Goal: Information Seeking & Learning: Learn about a topic

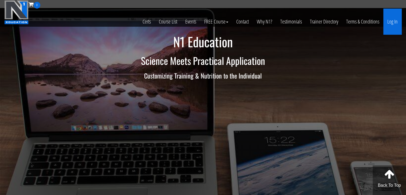
click at [395, 17] on link "Log In" at bounding box center [393, 22] width 18 height 26
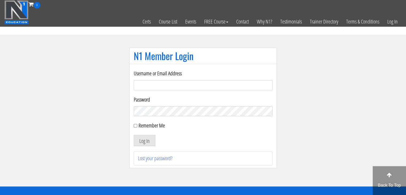
click at [205, 80] on input "Username or Email Address" at bounding box center [203, 85] width 139 height 10
type input "[EMAIL_ADDRESS][DOMAIN_NAME]"
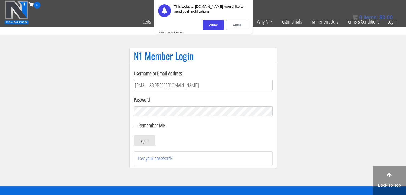
click at [134, 135] on button "Log In" at bounding box center [145, 140] width 22 height 11
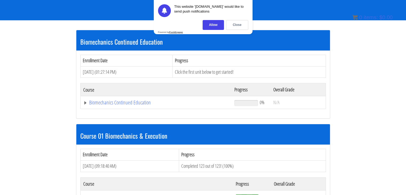
scroll to position [90, 0]
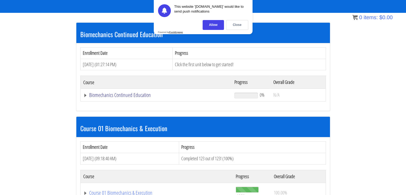
click at [130, 97] on link "Biomechanics Continued Education" at bounding box center [156, 94] width 146 height 5
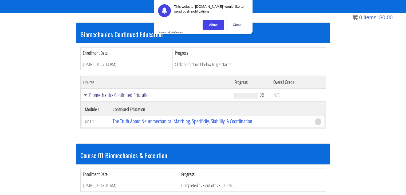
click at [130, 97] on link "Biomechanics Continued Education" at bounding box center [156, 94] width 146 height 5
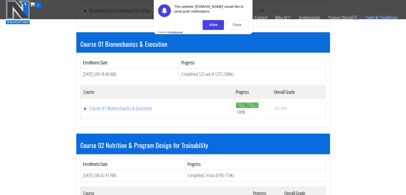
scroll to position [142, 0]
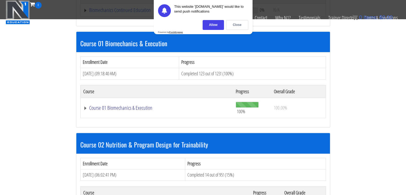
click at [115, 107] on link "Course 01 Biomechanics & Execution" at bounding box center [156, 107] width 147 height 5
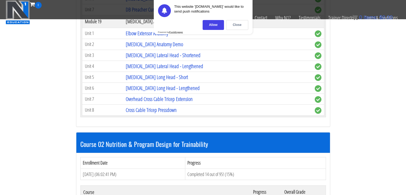
scroll to position [1800, 0]
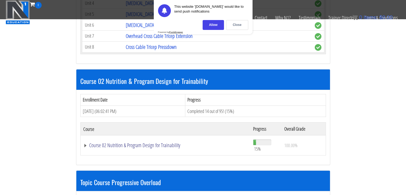
click at [141, 143] on link "Course 02 Nutrition & Program Design for Trainability" at bounding box center [165, 145] width 165 height 5
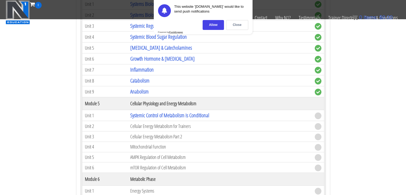
scroll to position [2072, 0]
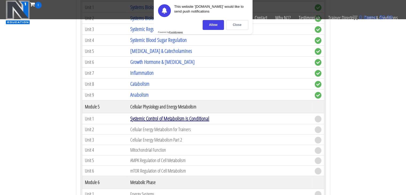
click at [170, 115] on link "Systemic Control of Metabolism is Conditional" at bounding box center [169, 118] width 79 height 7
